Goal: Task Accomplishment & Management: Use online tool/utility

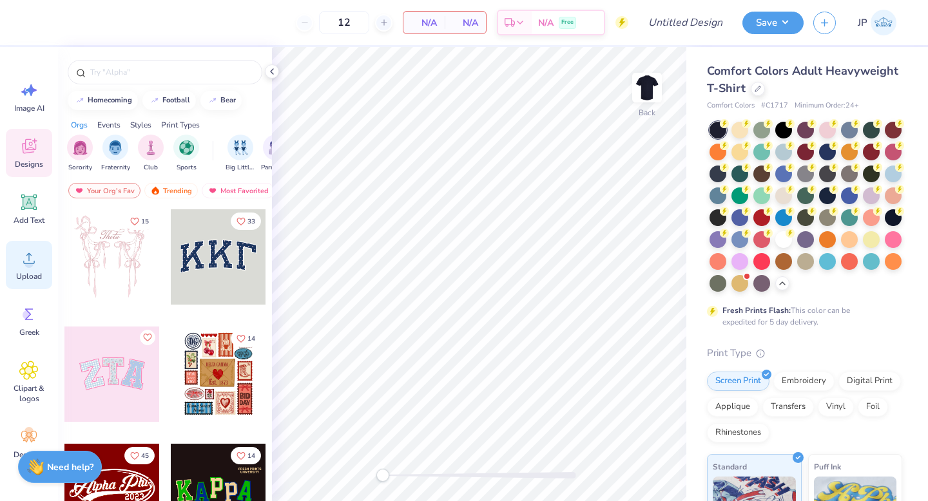
click at [28, 274] on span "Upload" at bounding box center [29, 276] width 26 height 10
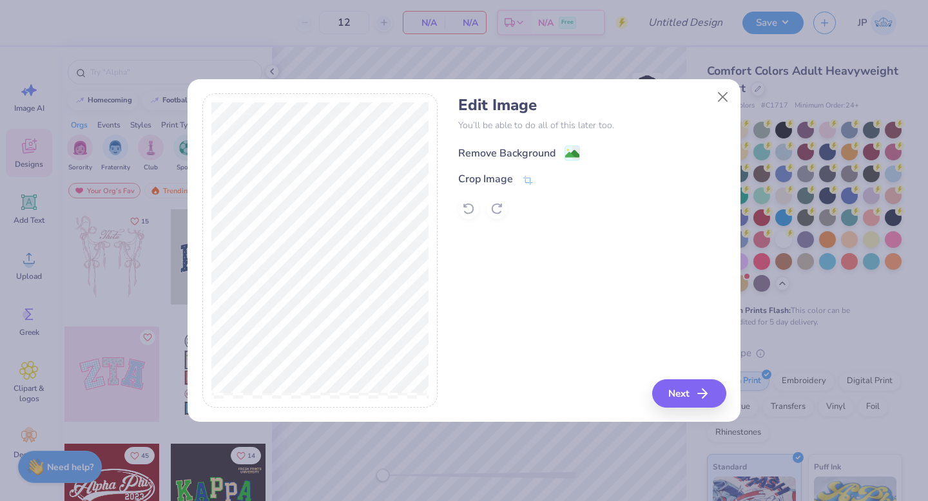
click at [566, 155] on image at bounding box center [572, 154] width 14 height 14
click at [679, 385] on button "Next" at bounding box center [691, 393] width 74 height 28
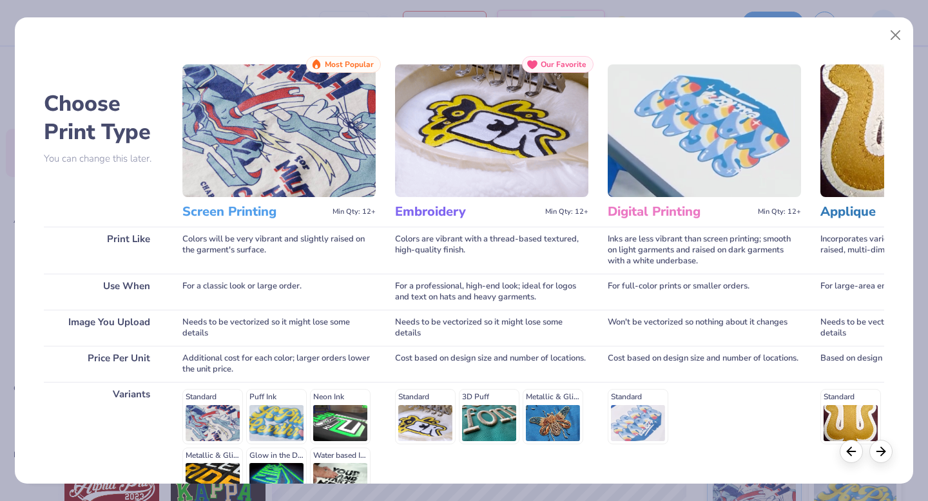
scroll to position [141, 0]
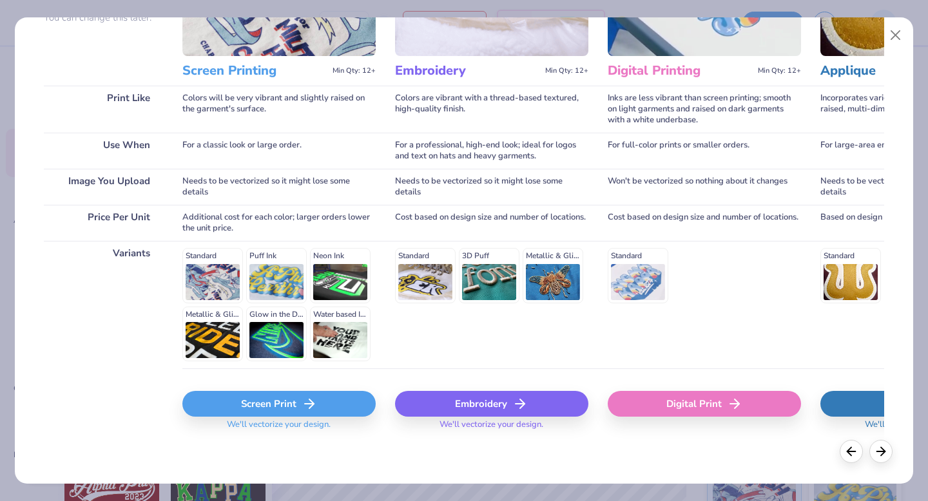
click at [336, 405] on div "Screen Print" at bounding box center [278, 404] width 193 height 26
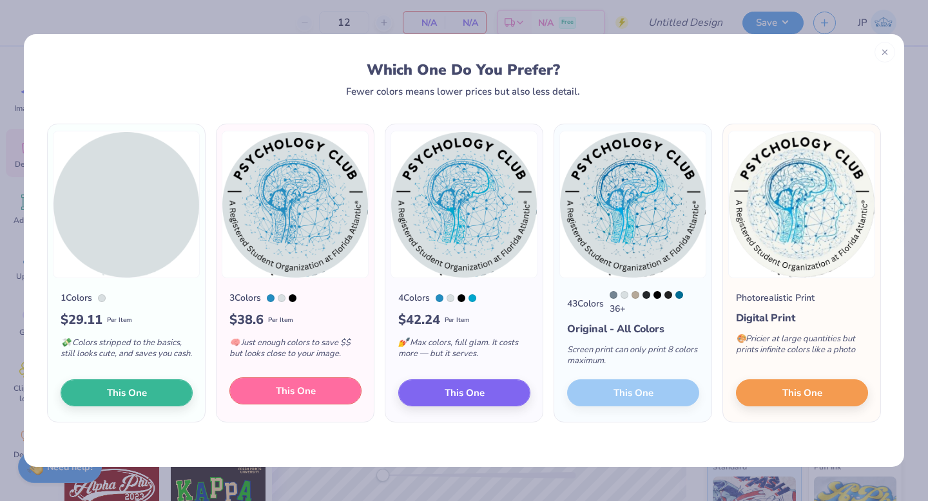
click at [314, 399] on span "This One" at bounding box center [296, 391] width 40 height 15
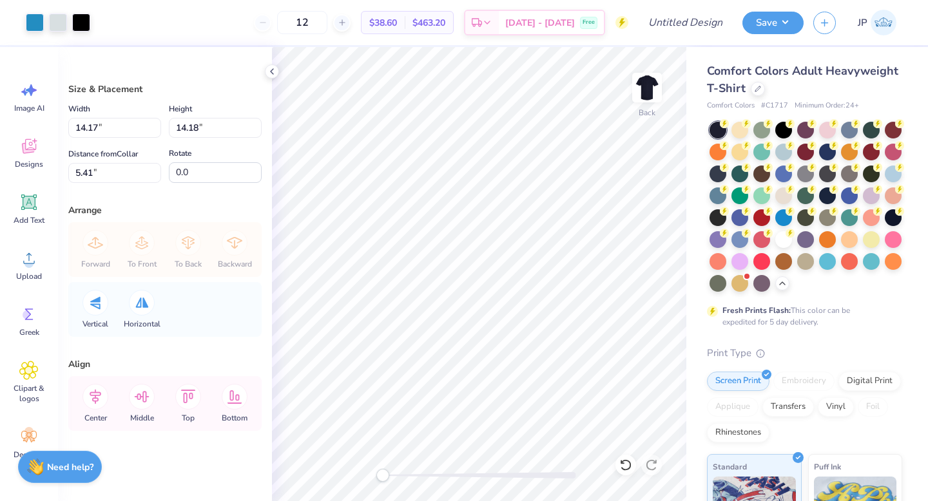
drag, startPoint x: 370, startPoint y: 186, endPoint x: 451, endPoint y: 264, distance: 112.5
click at [451, 264] on div at bounding box center [464, 250] width 928 height 501
click at [327, 18] on input "12" at bounding box center [302, 22] width 50 height 23
type input "1"
type input "60"
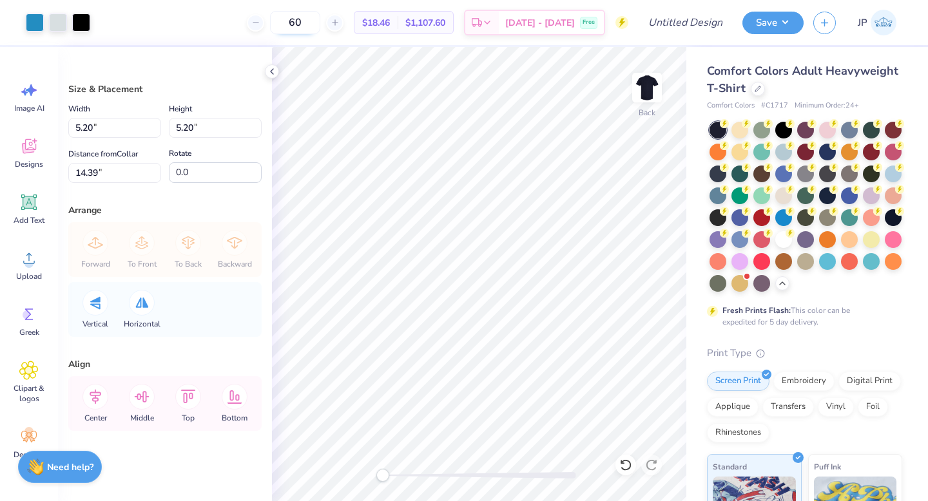
type input "5.20"
type input "14.39"
type input "3.65"
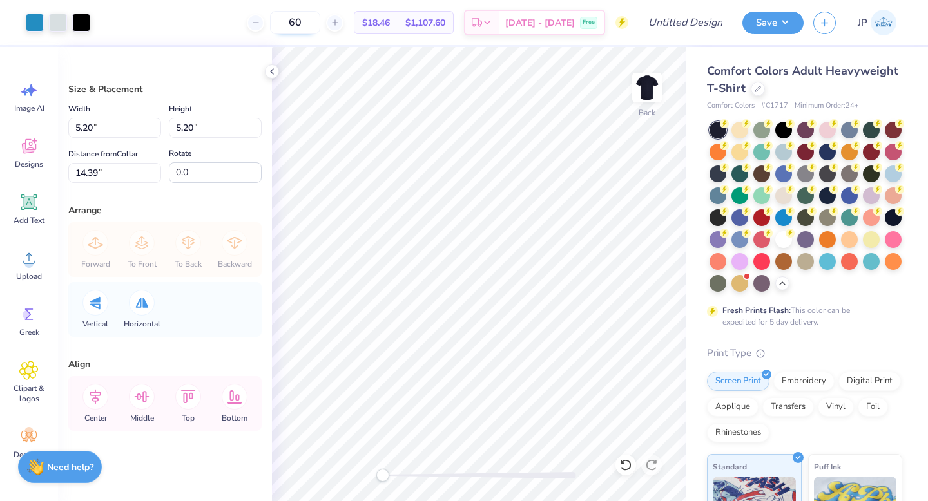
type input "15.94"
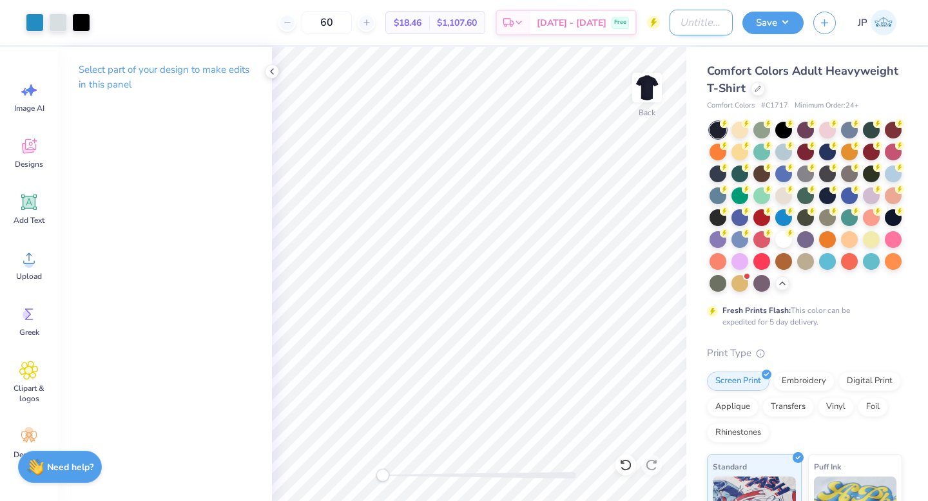
click at [699, 23] on input "Design Title" at bounding box center [700, 23] width 63 height 26
type input "psych club tees"
click at [776, 22] on button "Save" at bounding box center [772, 21] width 61 height 23
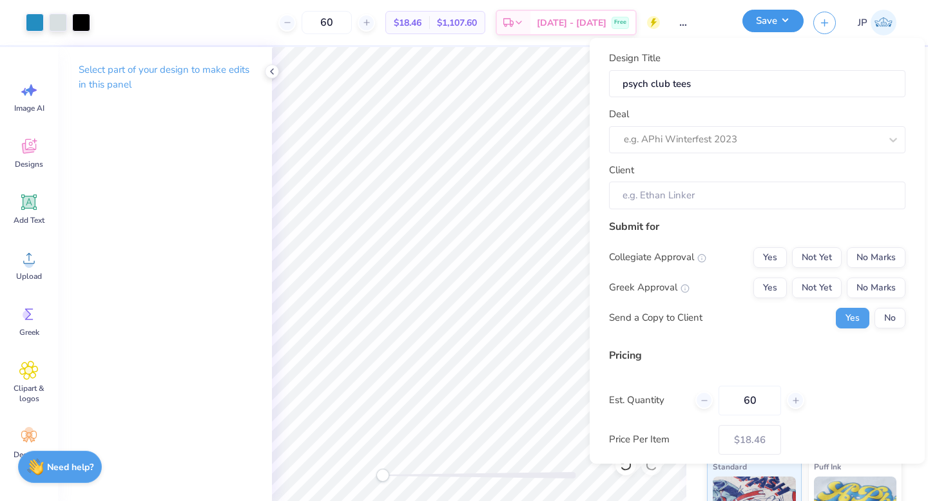
scroll to position [0, 0]
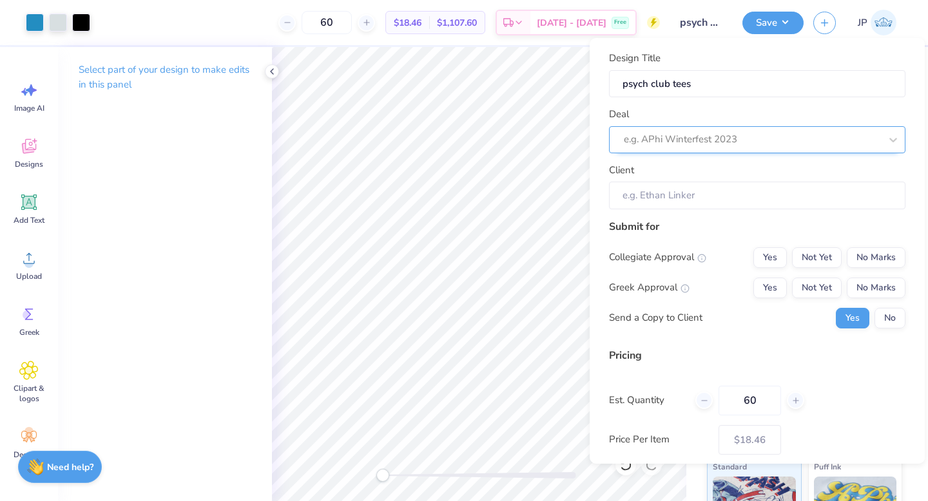
click at [783, 133] on div at bounding box center [752, 139] width 256 height 17
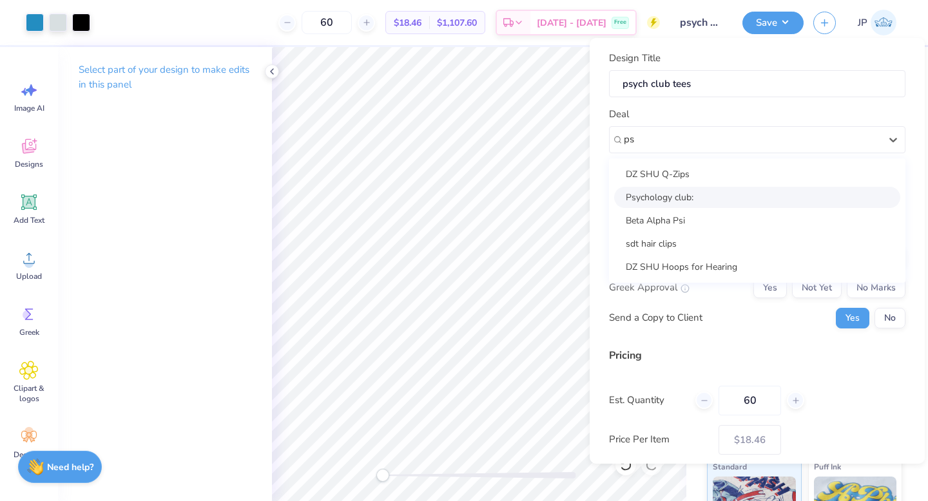
click at [738, 196] on div "Psychology club:" at bounding box center [757, 197] width 286 height 21
type input "ps"
type input "[PERSON_NAME]"
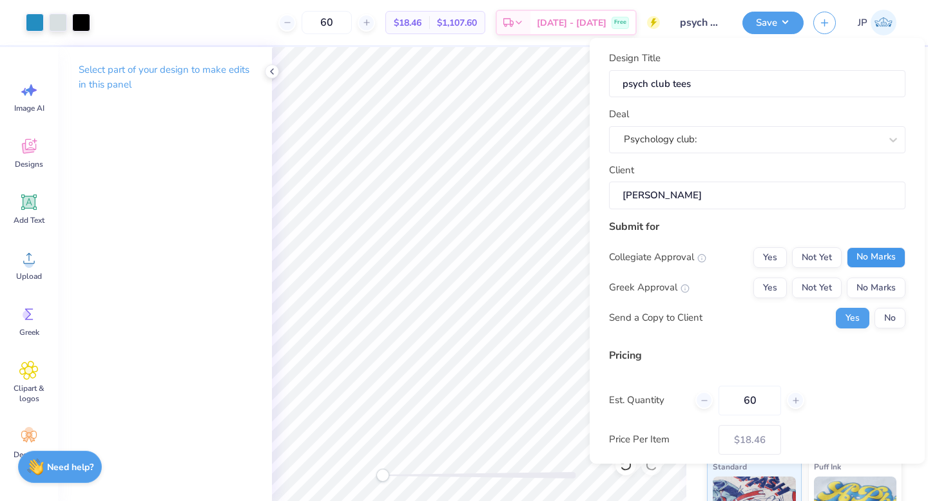
click at [857, 258] on button "No Marks" at bounding box center [875, 257] width 59 height 21
click at [778, 250] on button "Yes" at bounding box center [769, 257] width 33 height 21
click at [861, 287] on button "No Marks" at bounding box center [875, 288] width 59 height 21
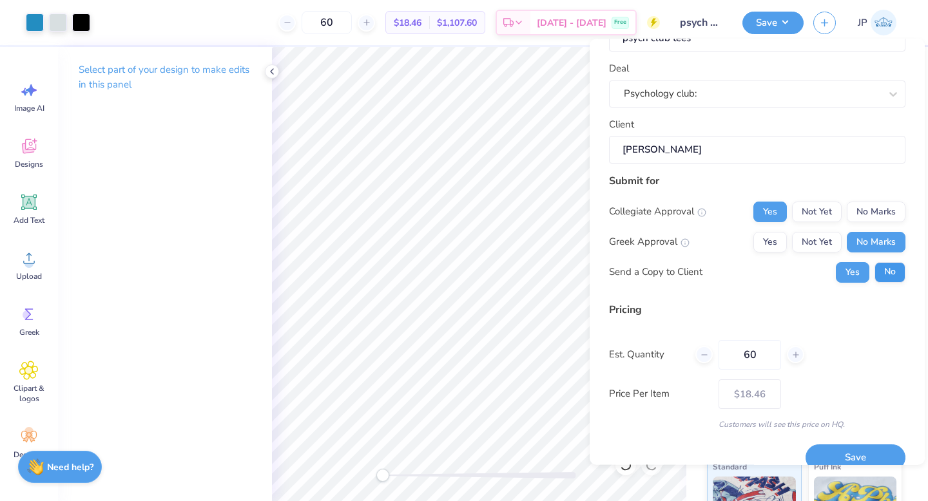
scroll to position [65, 0]
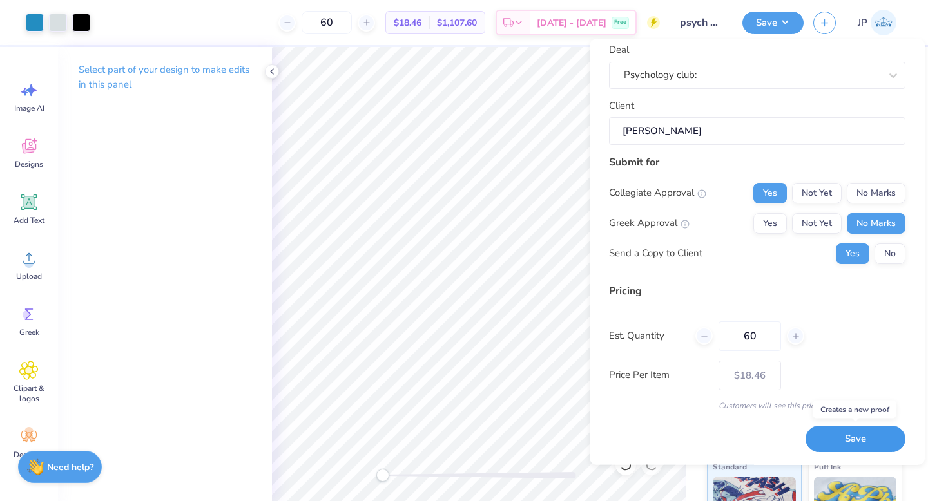
click at [856, 435] on button "Save" at bounding box center [855, 439] width 100 height 26
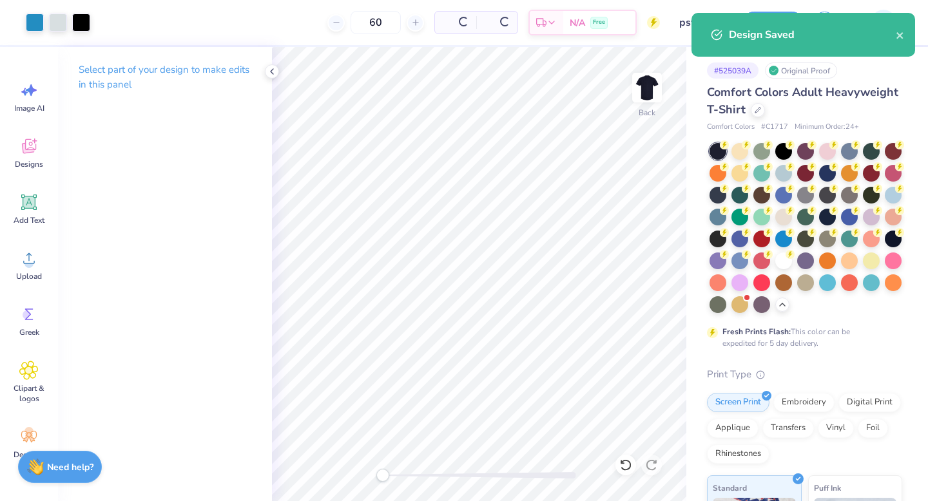
type input "$18.46"
click at [756, 116] on div "Comfort Colors Adult Heavyweight T-Shirt" at bounding box center [804, 101] width 195 height 35
click at [756, 115] on div at bounding box center [757, 109] width 14 height 14
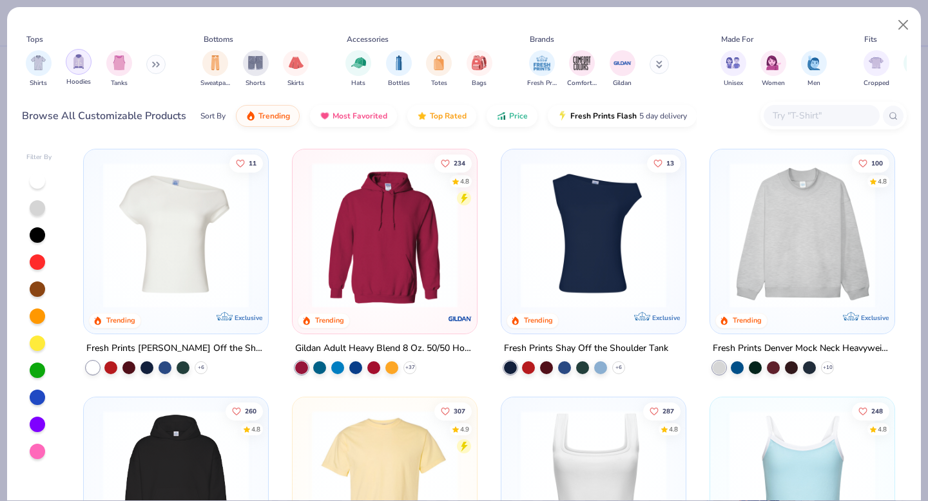
click at [85, 64] on div "filter for Hoodies" at bounding box center [79, 62] width 26 height 26
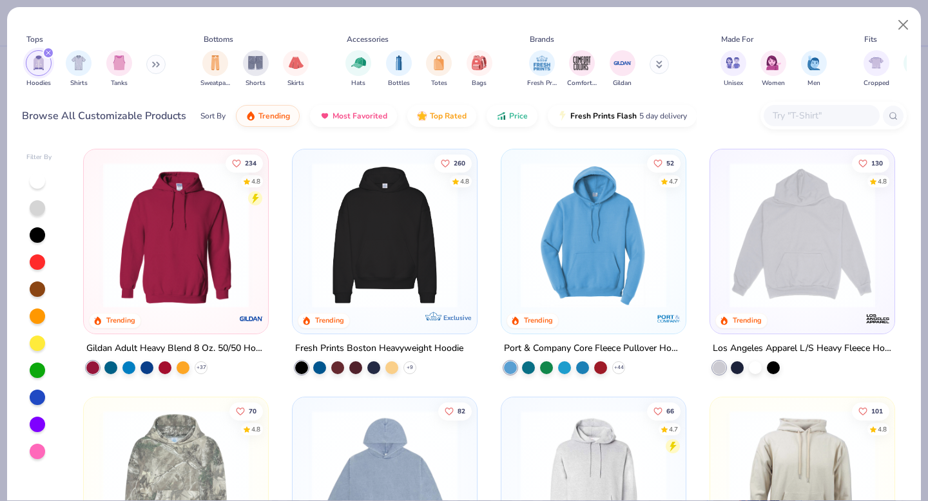
scroll to position [25, 0]
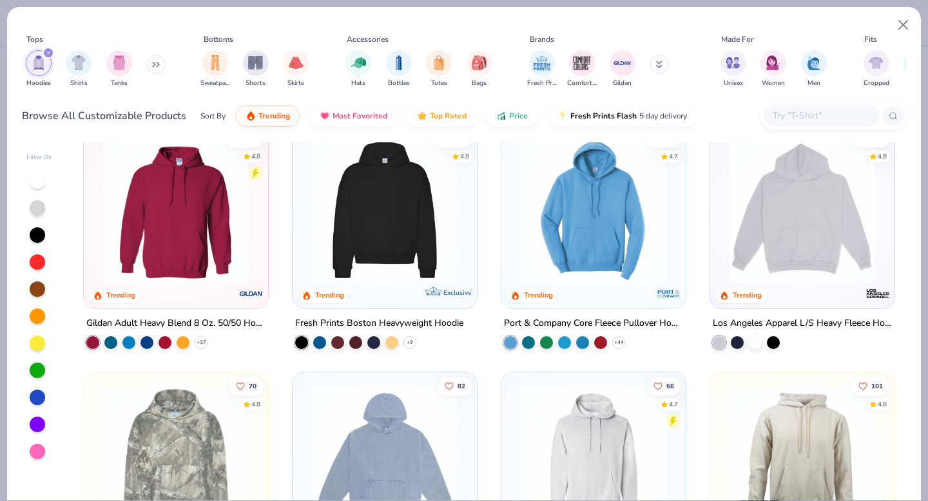
click at [217, 258] on img at bounding box center [176, 210] width 158 height 146
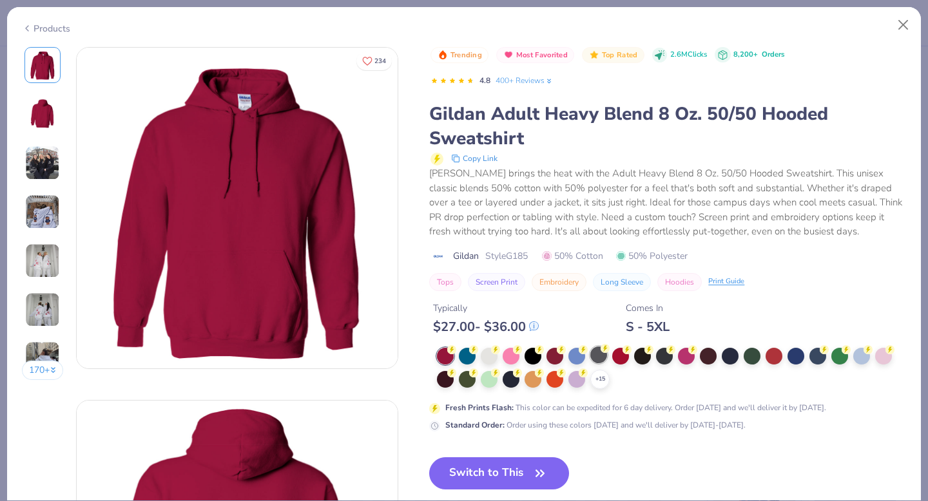
click at [599, 354] on div at bounding box center [598, 355] width 17 height 17
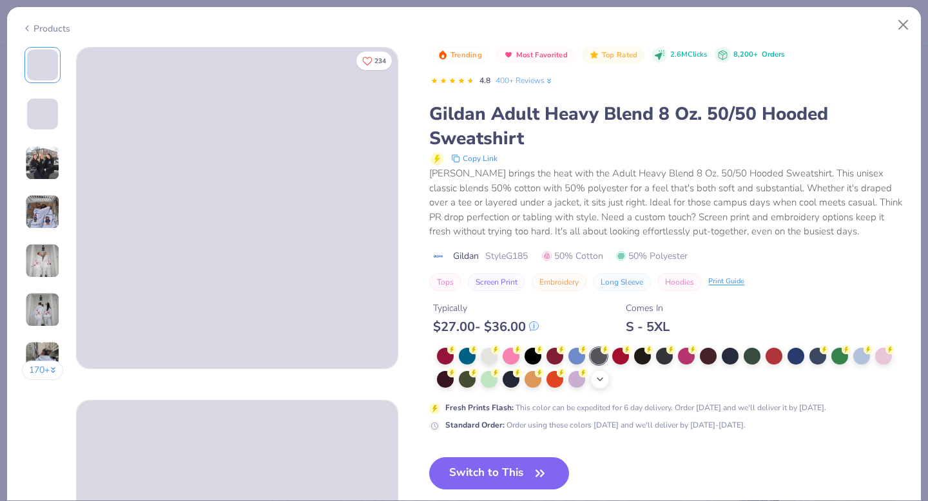
click at [599, 379] on icon at bounding box center [600, 379] width 10 height 10
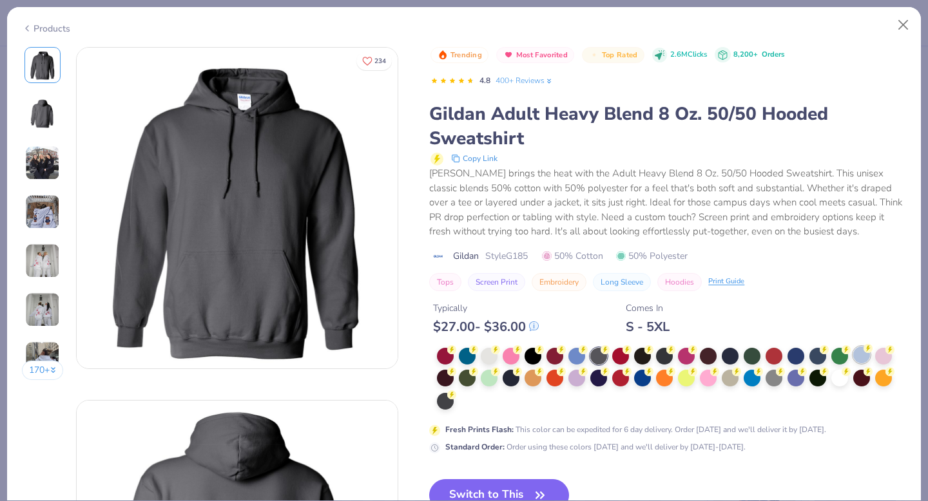
click at [861, 359] on div at bounding box center [861, 355] width 17 height 17
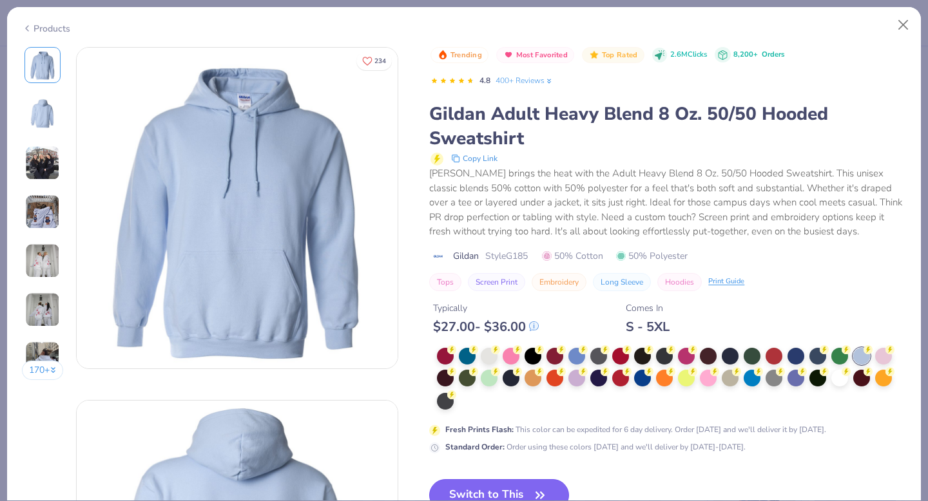
click at [514, 448] on button "Switch to This" at bounding box center [499, 495] width 140 height 32
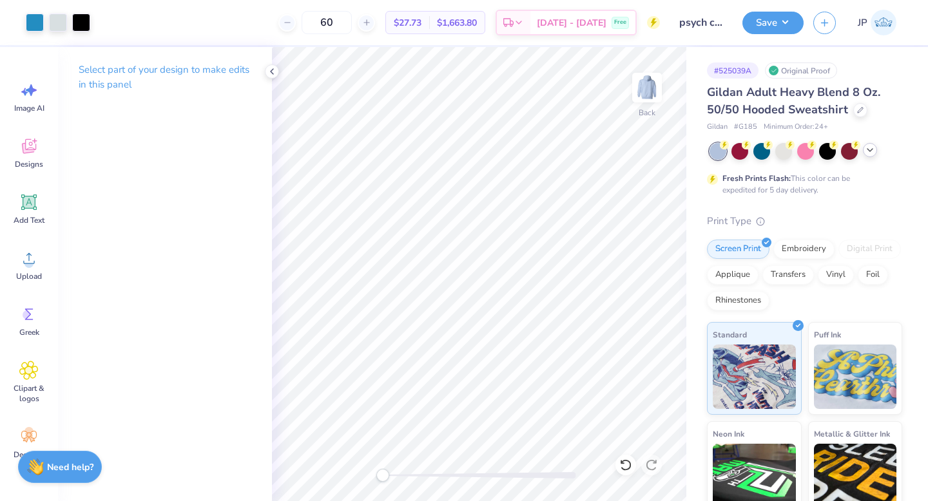
click at [870, 150] on icon at bounding box center [869, 150] width 10 height 10
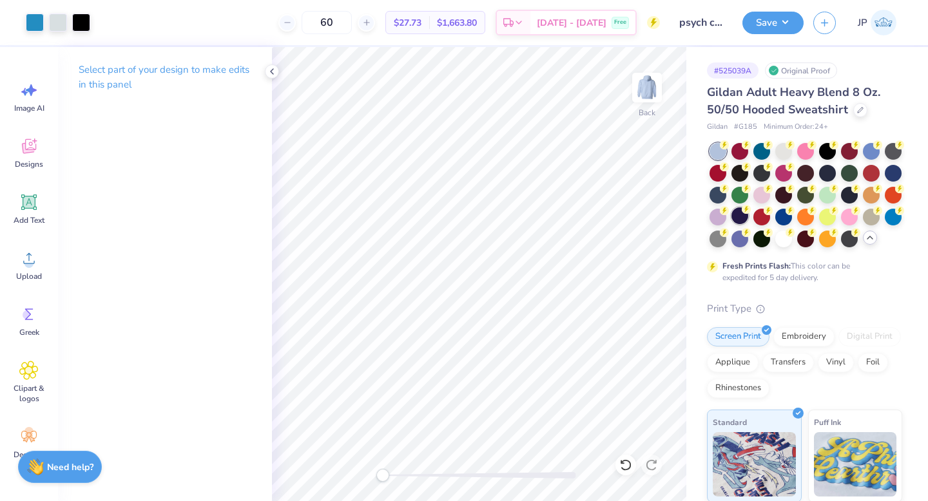
click at [741, 218] on div at bounding box center [739, 215] width 17 height 17
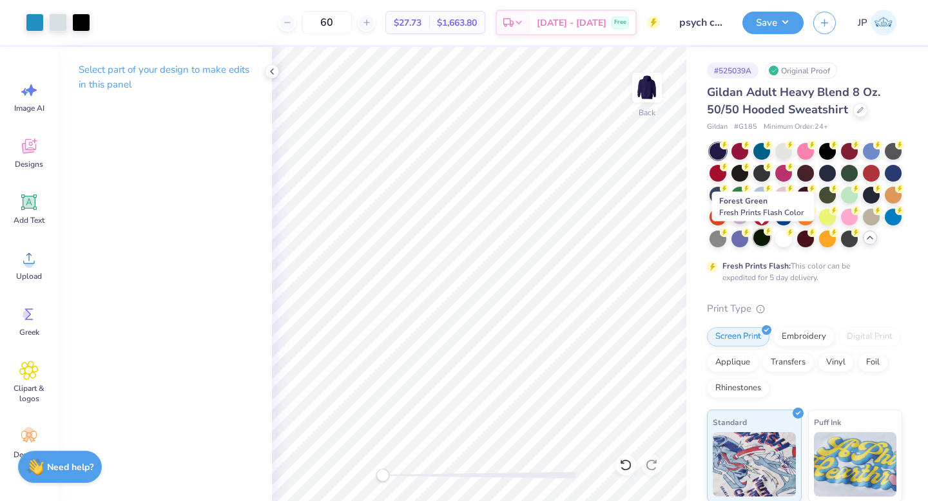
click at [760, 240] on div at bounding box center [761, 237] width 17 height 17
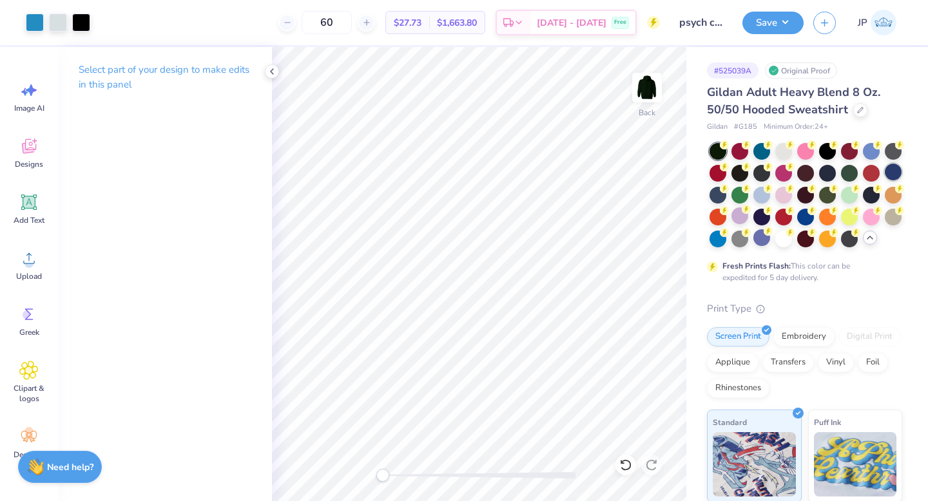
click at [900, 169] on div at bounding box center [892, 172] width 17 height 17
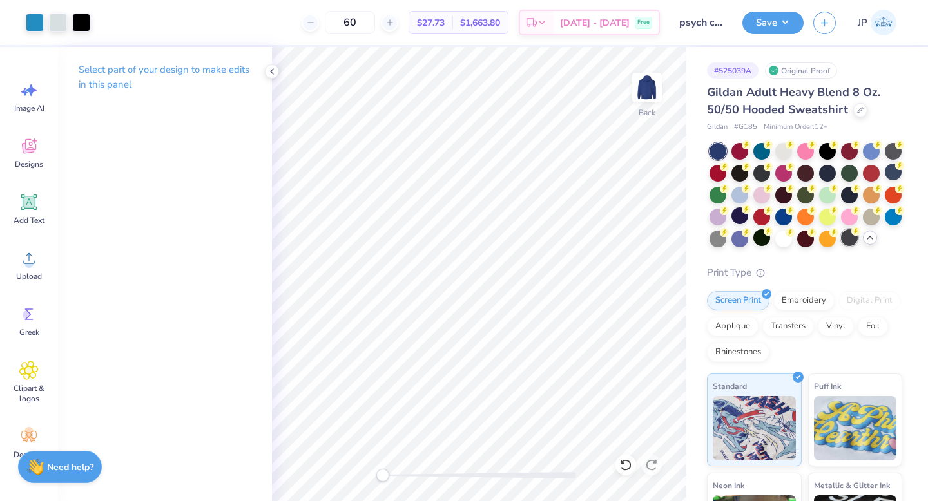
click at [850, 235] on div at bounding box center [849, 237] width 17 height 17
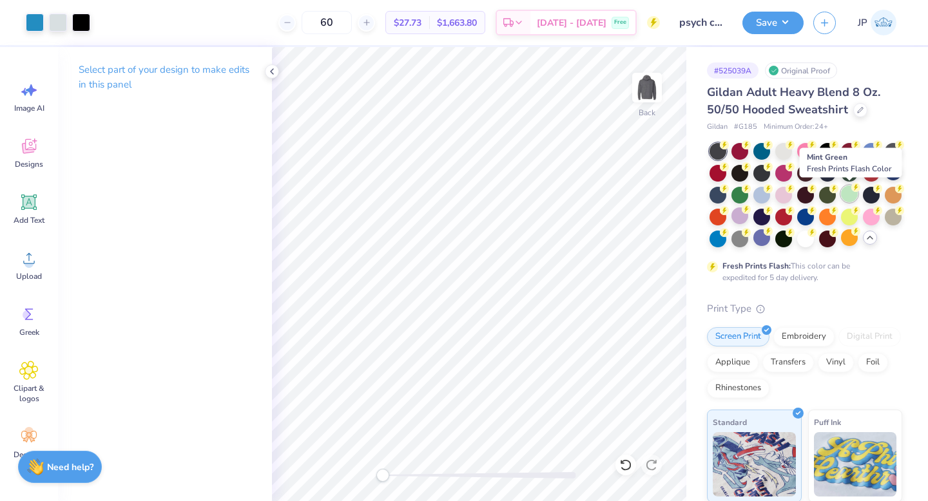
click at [850, 196] on div at bounding box center [849, 194] width 17 height 17
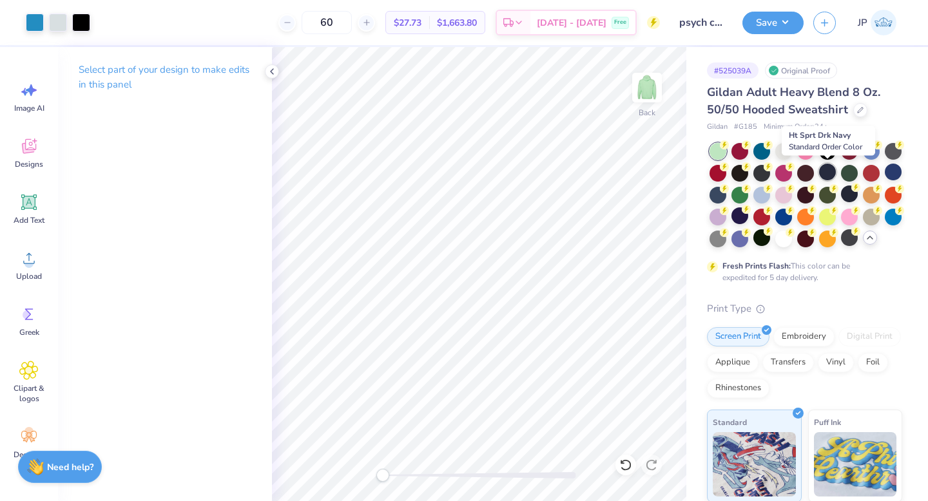
click at [821, 172] on div at bounding box center [827, 172] width 17 height 17
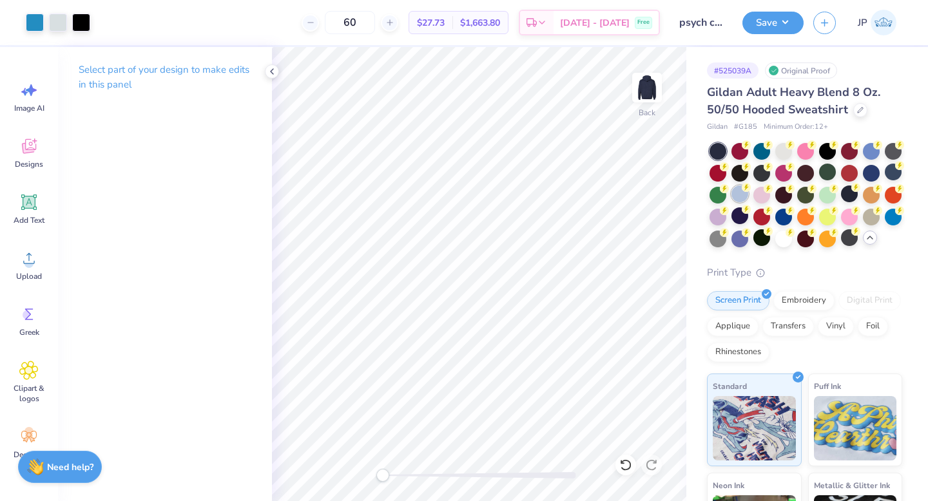
click at [745, 193] on div at bounding box center [739, 194] width 17 height 17
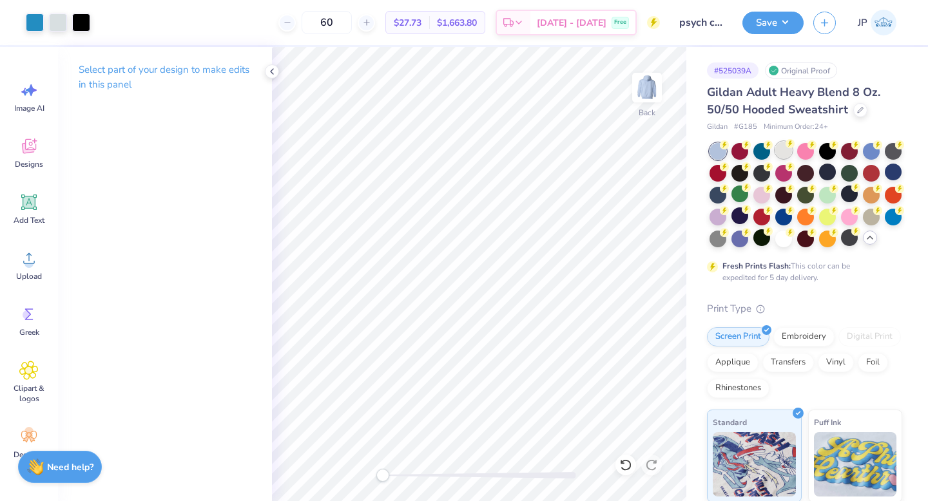
click at [785, 153] on div at bounding box center [783, 150] width 17 height 17
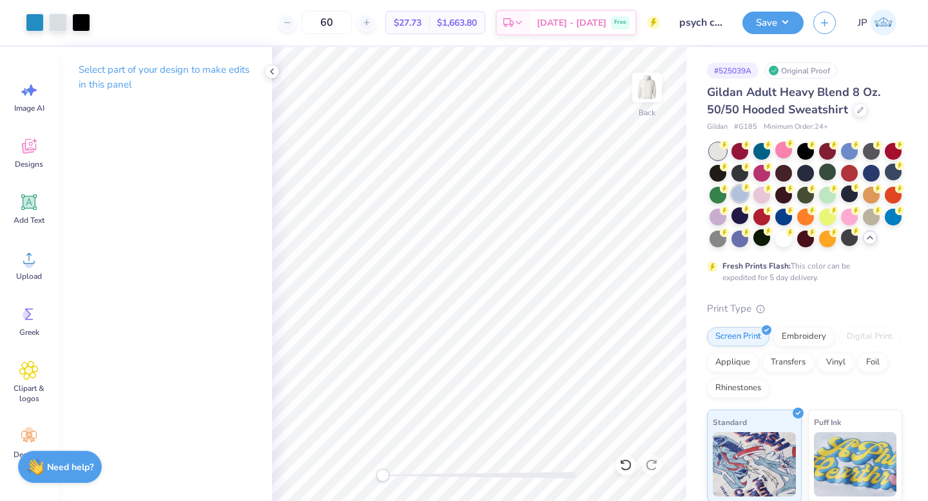
click at [744, 195] on div at bounding box center [739, 194] width 17 height 17
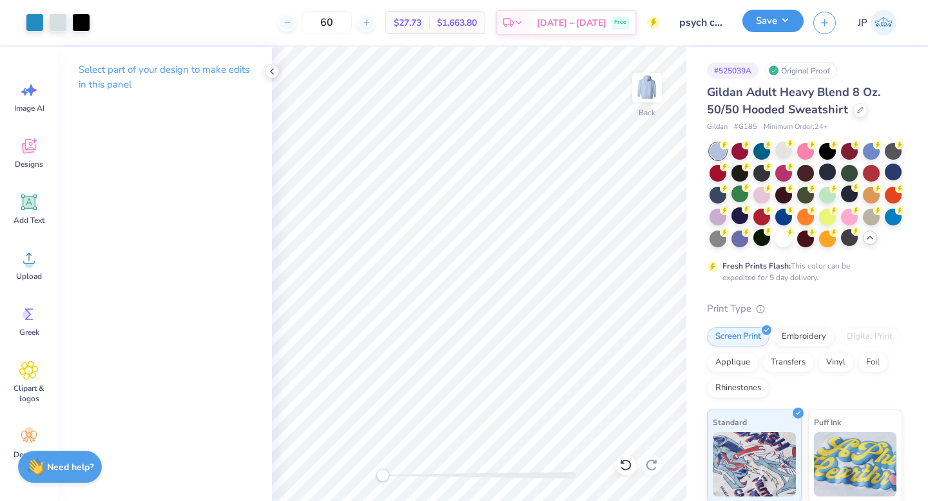
click at [763, 26] on button "Save" at bounding box center [772, 21] width 61 height 23
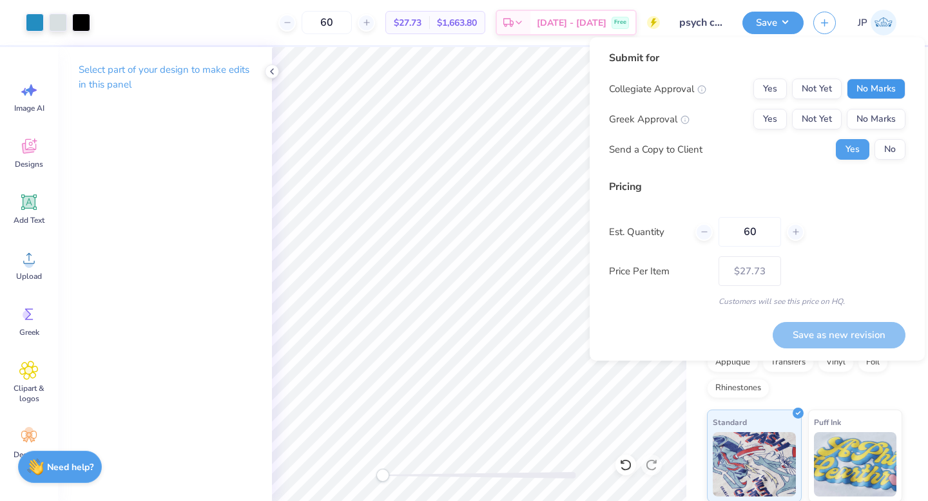
click at [863, 95] on button "No Marks" at bounding box center [875, 89] width 59 height 21
click at [788, 93] on div "Yes Not Yet No Marks" at bounding box center [829, 89] width 152 height 21
click at [783, 92] on button "Yes" at bounding box center [769, 89] width 33 height 21
click at [854, 112] on button "No Marks" at bounding box center [875, 119] width 59 height 21
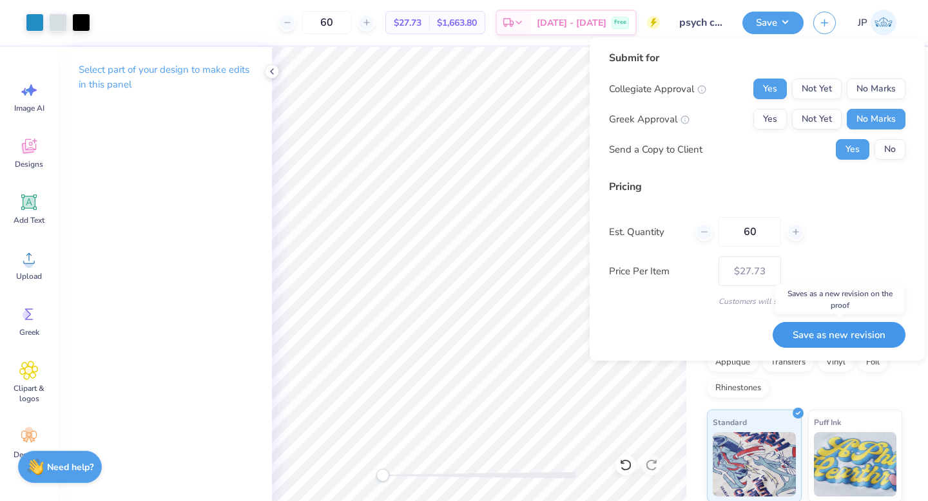
click at [848, 330] on button "Save as new revision" at bounding box center [838, 335] width 133 height 26
type input "$27.73"
